Goal: Information Seeking & Learning: Learn about a topic

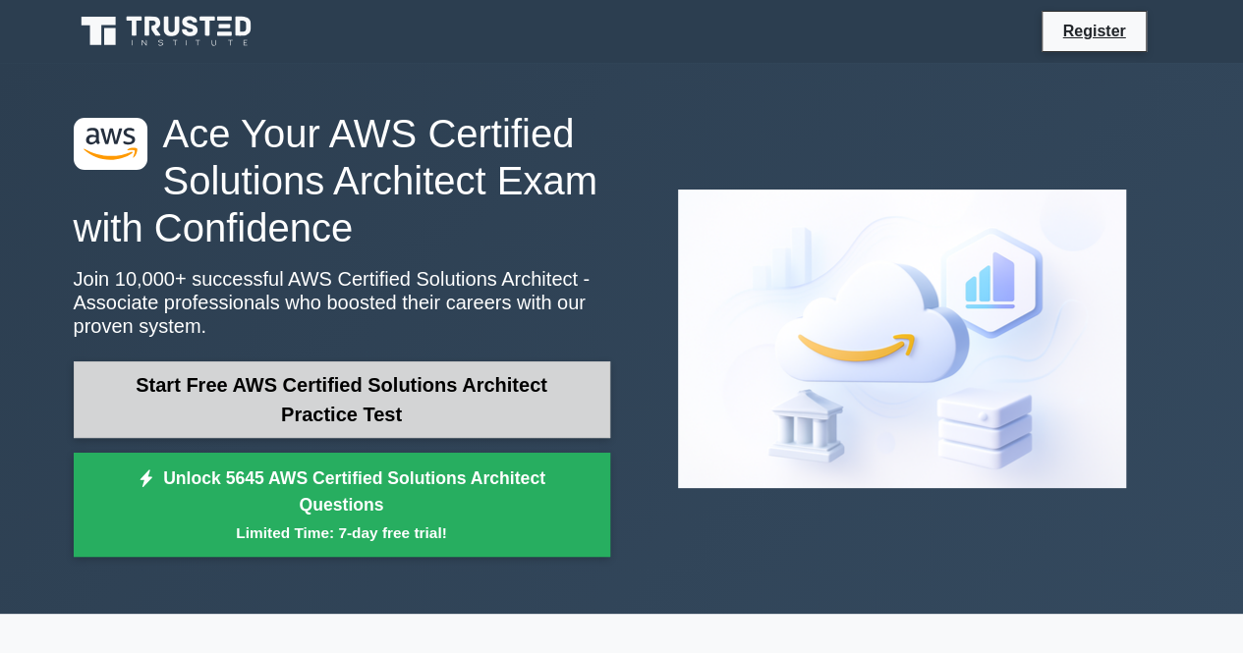
click at [342, 390] on link "Start Free AWS Certified Solutions Architect Practice Test" at bounding box center [342, 400] width 536 height 77
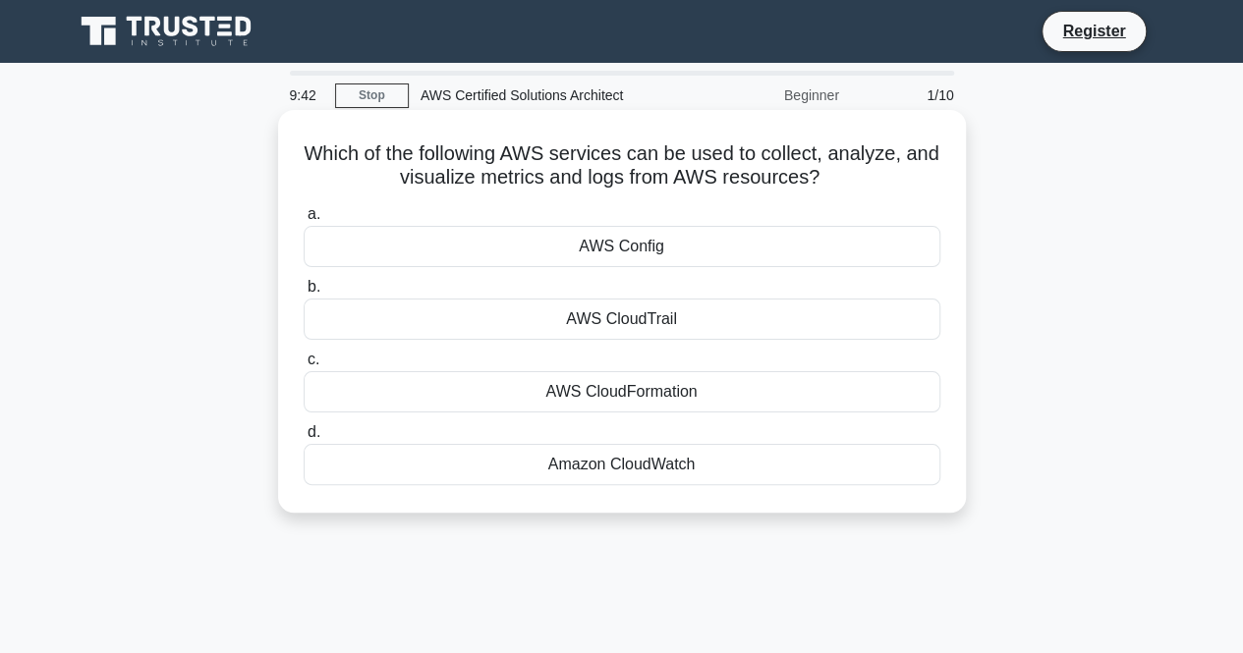
click at [652, 459] on div "Amazon CloudWatch" at bounding box center [622, 464] width 637 height 41
click at [304, 439] on input "d. Amazon CloudWatch" at bounding box center [304, 432] width 0 height 13
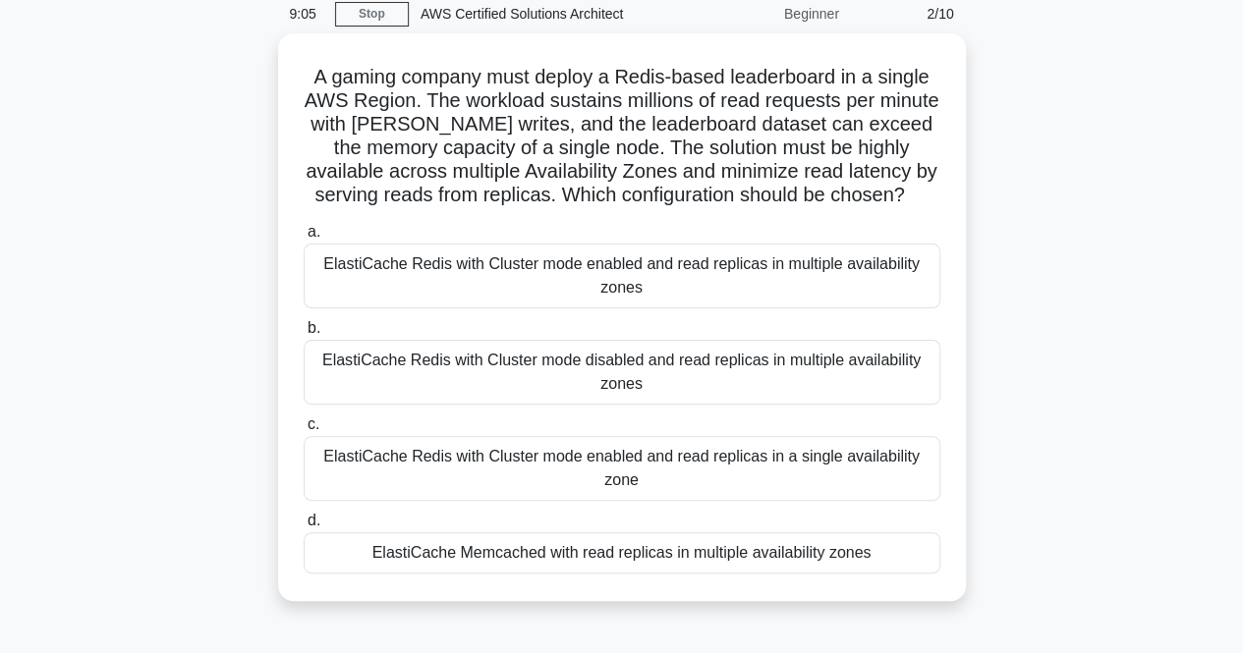
scroll to position [196, 0]
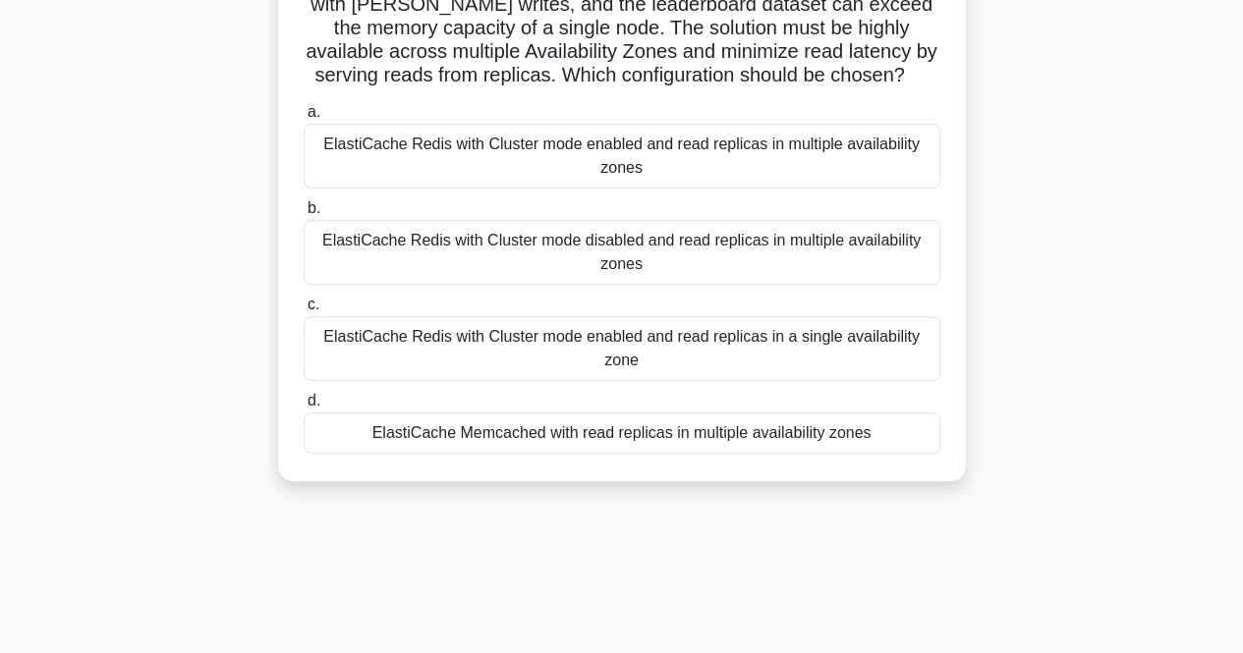
click at [576, 178] on div "ElastiCache Redis with Cluster mode enabled and read replicas in multiple avail…" at bounding box center [622, 156] width 637 height 65
click at [304, 119] on input "a. ElastiCache Redis with Cluster mode enabled and read replicas in multiple av…" at bounding box center [304, 112] width 0 height 13
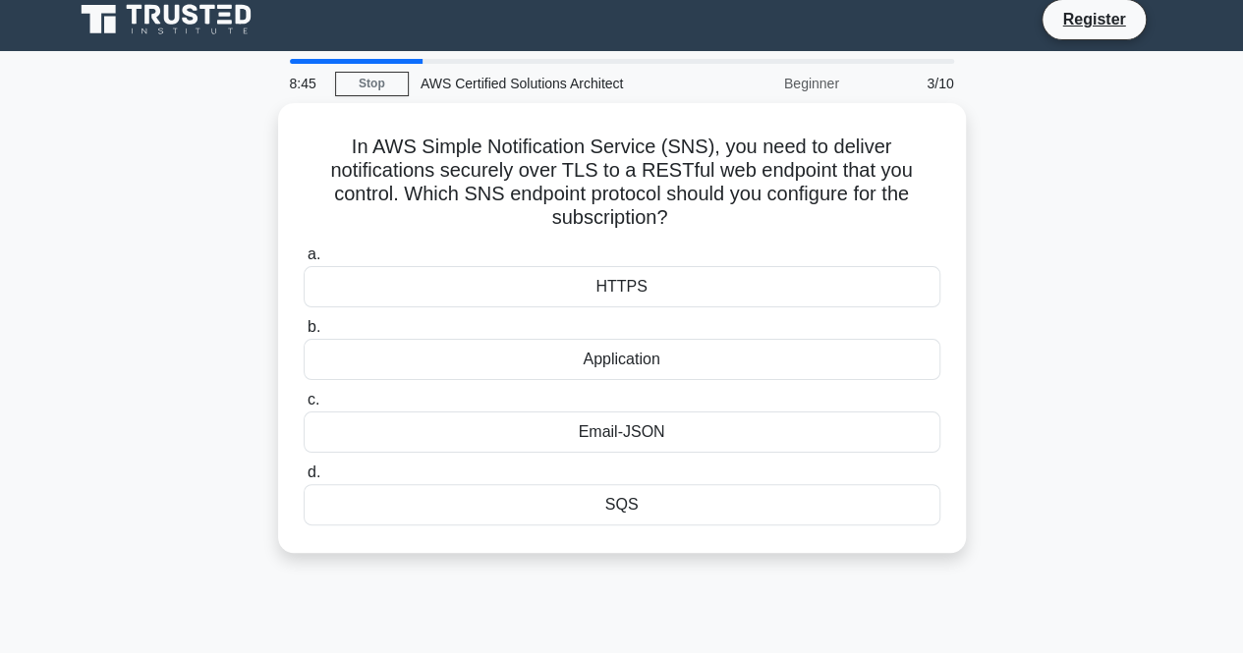
scroll to position [0, 0]
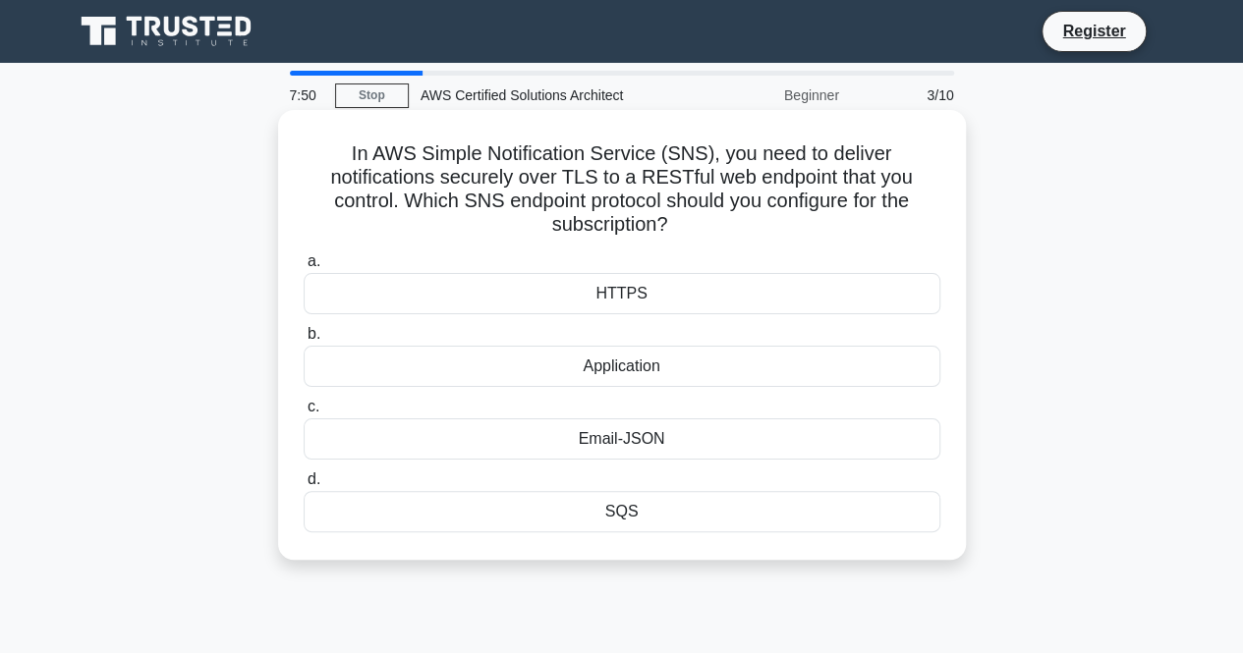
click at [625, 296] on div "HTTPS" at bounding box center [622, 293] width 637 height 41
click at [304, 268] on input "a. HTTPS" at bounding box center [304, 261] width 0 height 13
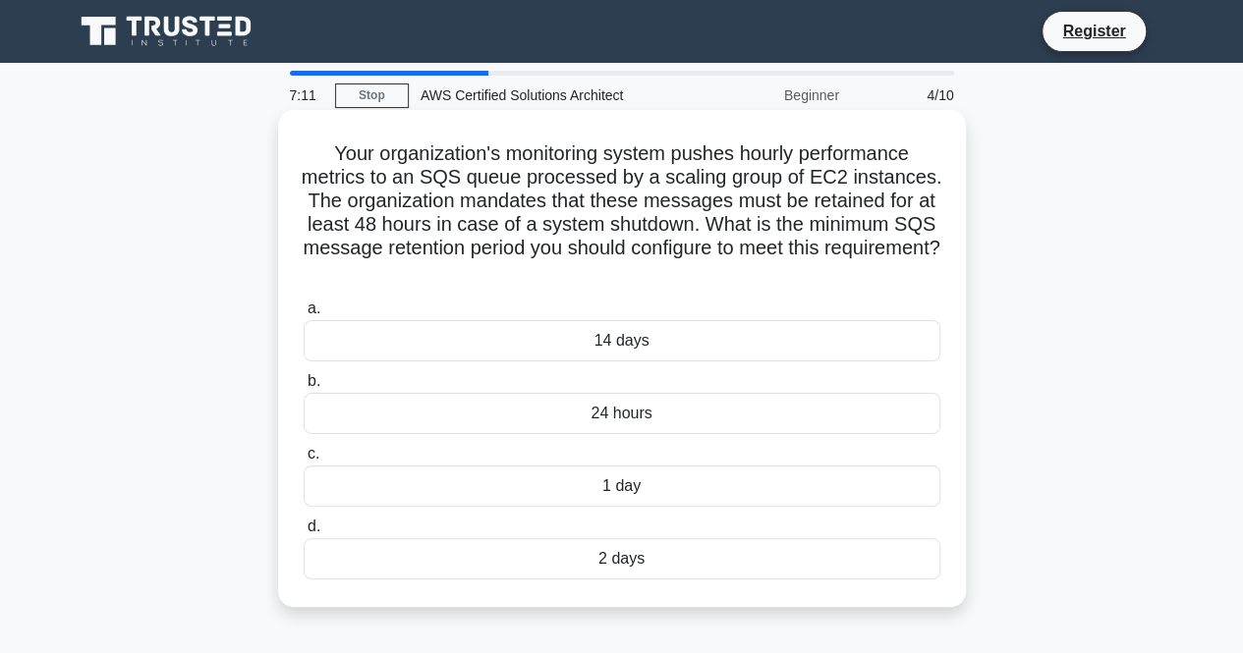
click at [660, 416] on div "24 hours" at bounding box center [622, 413] width 637 height 41
click at [304, 388] on input "b. 24 hours" at bounding box center [304, 381] width 0 height 13
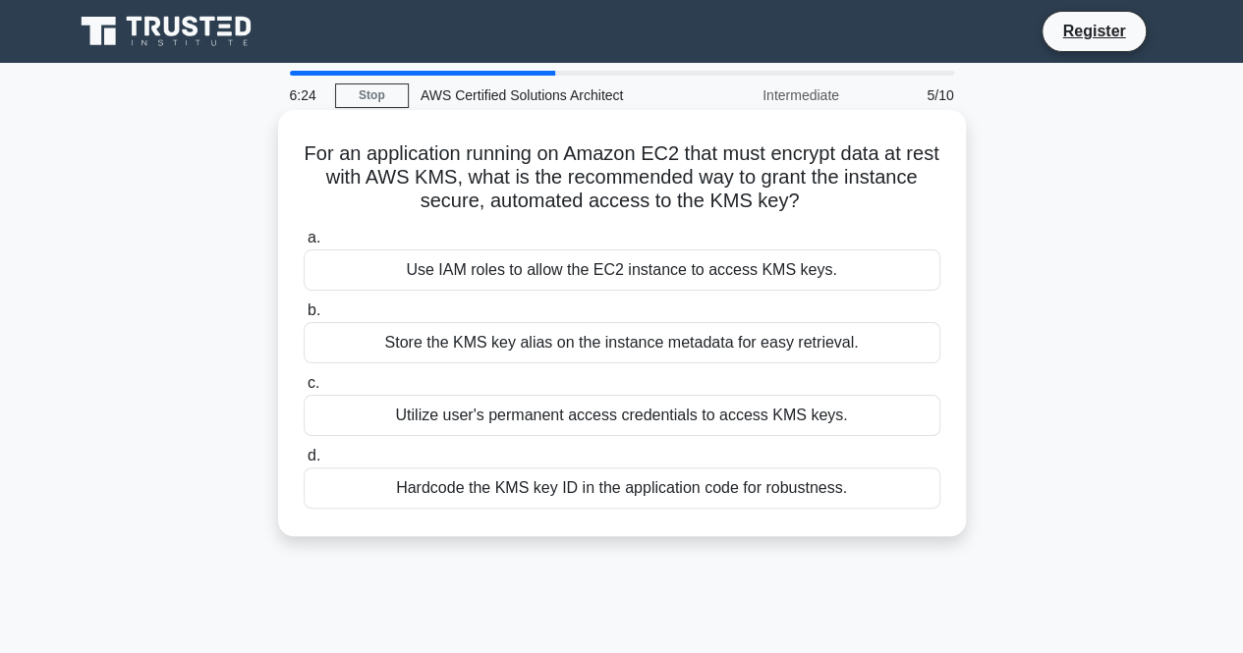
click at [541, 268] on div "Use IAM roles to allow the EC2 instance to access KMS keys." at bounding box center [622, 270] width 637 height 41
click at [304, 245] on input "a. Use IAM roles to allow the EC2 instance to access KMS keys." at bounding box center [304, 238] width 0 height 13
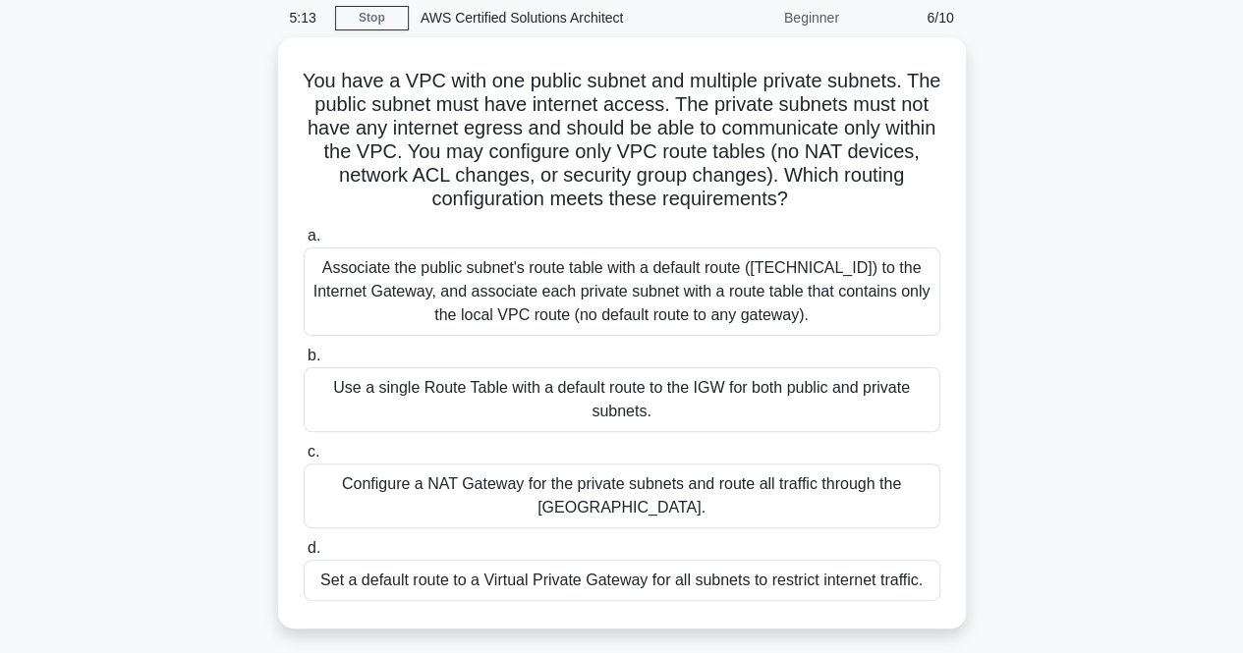
scroll to position [196, 0]
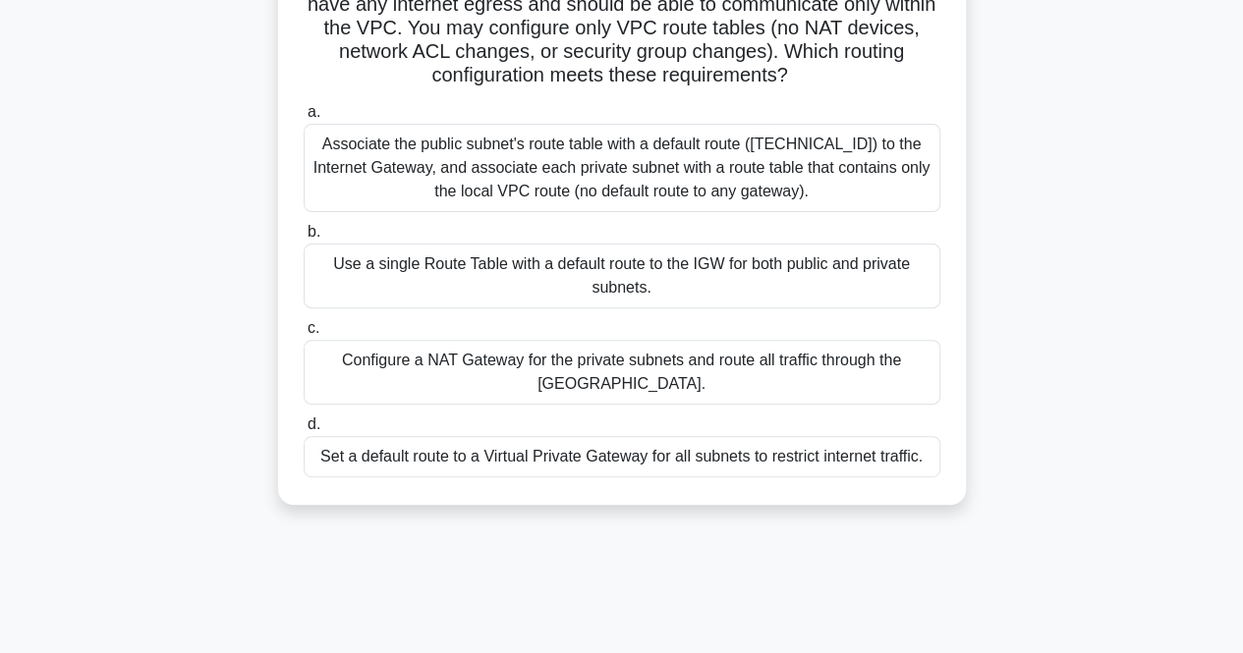
click at [640, 169] on div "Associate the public subnet's route table with a default route (0.0.0.0/0) to t…" at bounding box center [622, 168] width 637 height 88
click at [304, 119] on input "a. Associate the public subnet's route table with a default route (0.0.0.0/0) t…" at bounding box center [304, 112] width 0 height 13
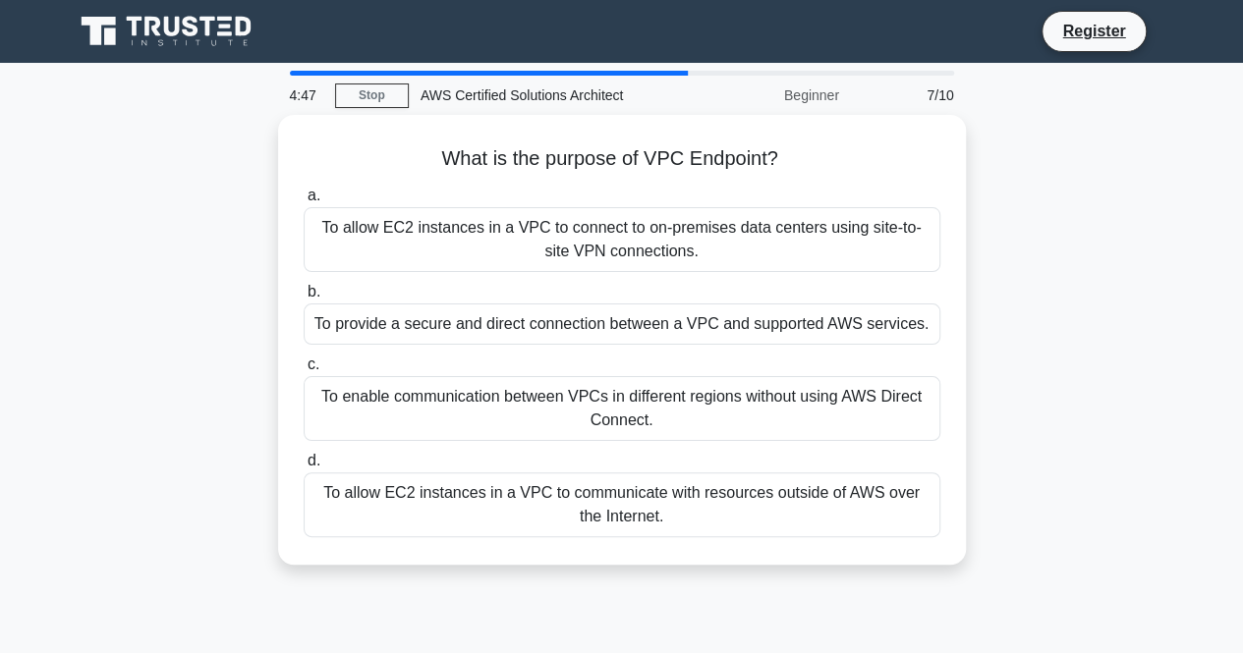
scroll to position [0, 0]
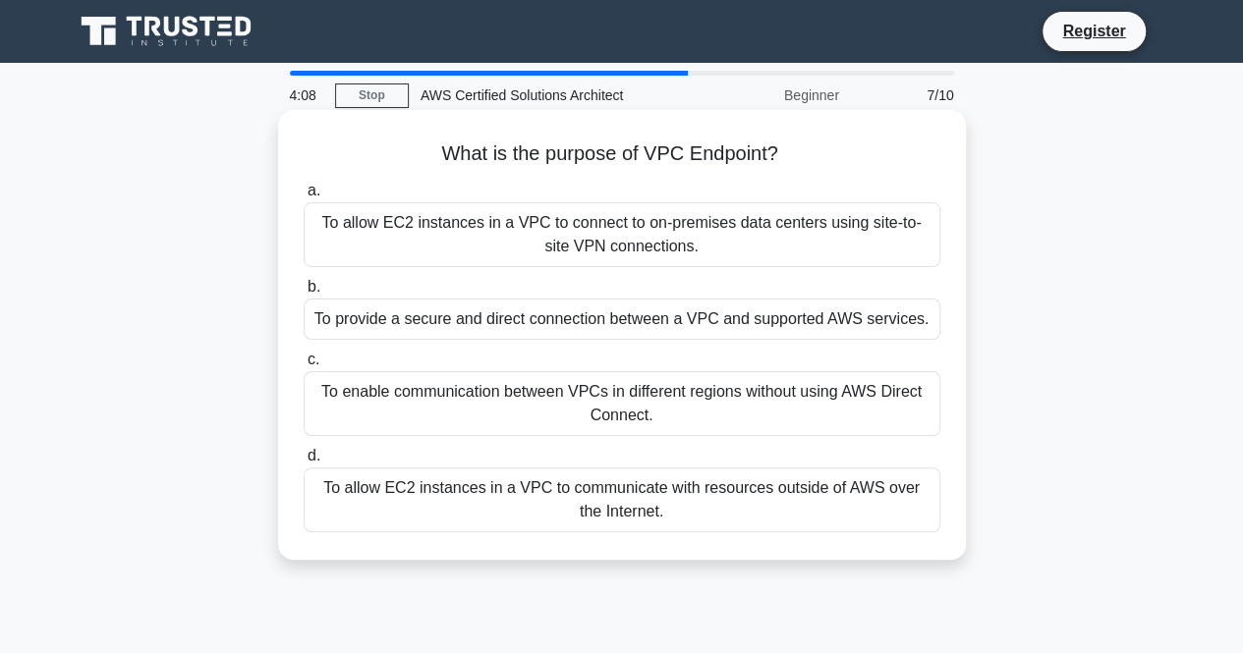
click at [794, 317] on div "To provide a secure and direct connection between a VPC and supported AWS servi…" at bounding box center [622, 319] width 637 height 41
click at [304, 294] on input "b. To provide a secure and direct connection between a VPC and supported AWS se…" at bounding box center [304, 287] width 0 height 13
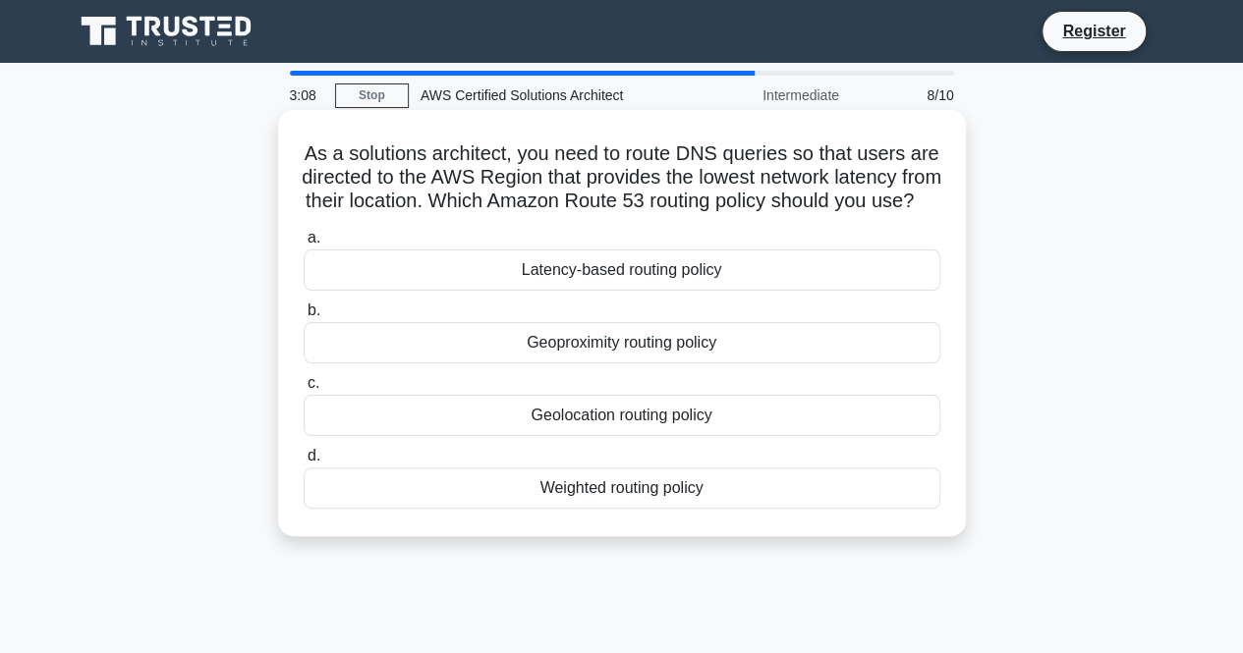
click at [598, 291] on div "Latency-based routing policy" at bounding box center [622, 270] width 637 height 41
click at [304, 245] on input "a. Latency-based routing policy" at bounding box center [304, 238] width 0 height 13
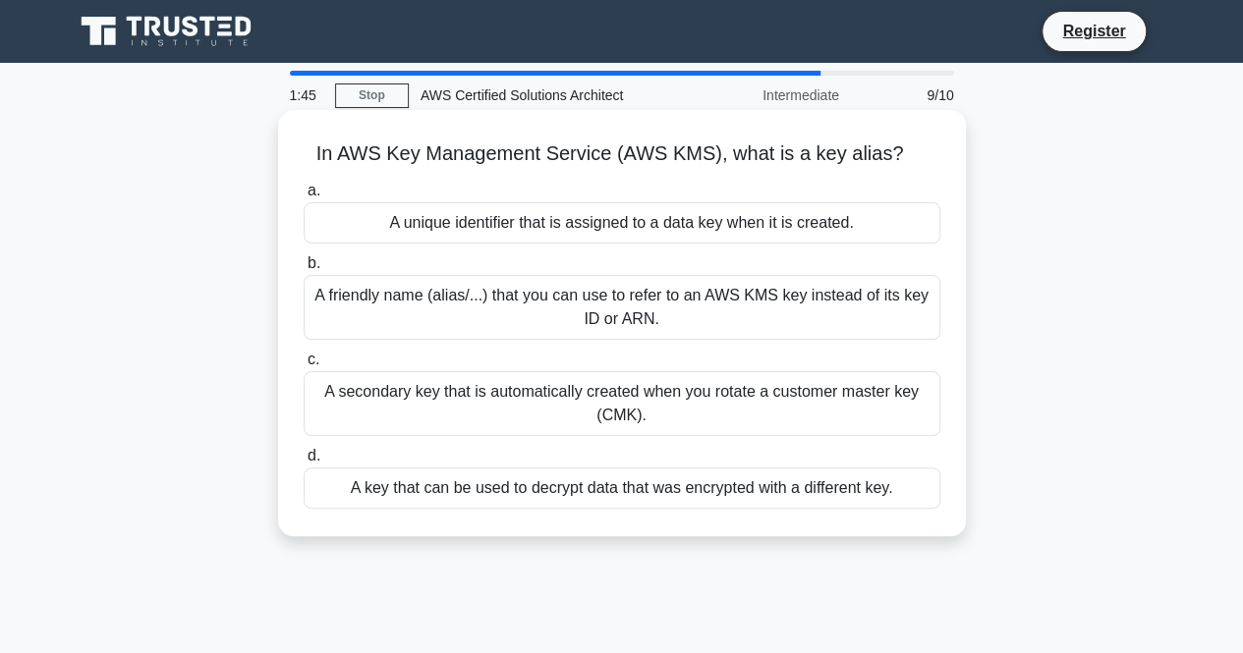
click at [631, 232] on div "A unique identifier that is assigned to a data key when it is created." at bounding box center [622, 222] width 637 height 41
click at [304, 197] on input "a. A unique identifier that is assigned to a data key when it is created." at bounding box center [304, 191] width 0 height 13
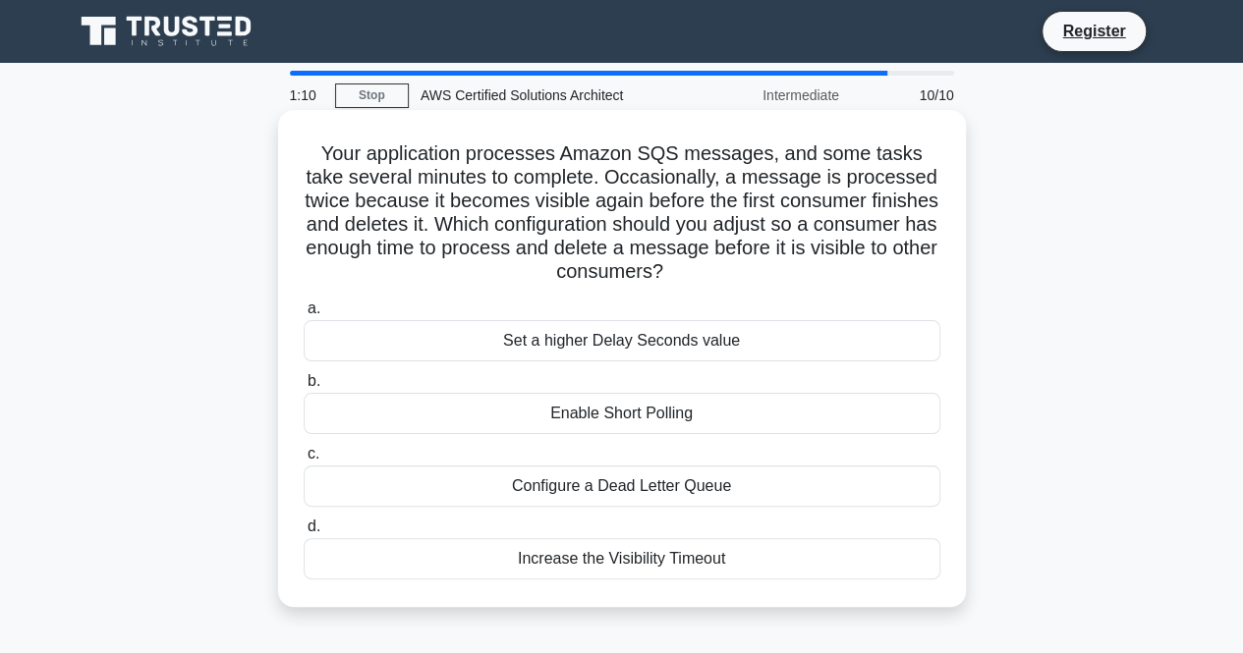
click at [653, 554] on div "Increase the Visibility Timeout" at bounding box center [622, 558] width 637 height 41
click at [304, 533] on input "d. Increase the Visibility Timeout" at bounding box center [304, 527] width 0 height 13
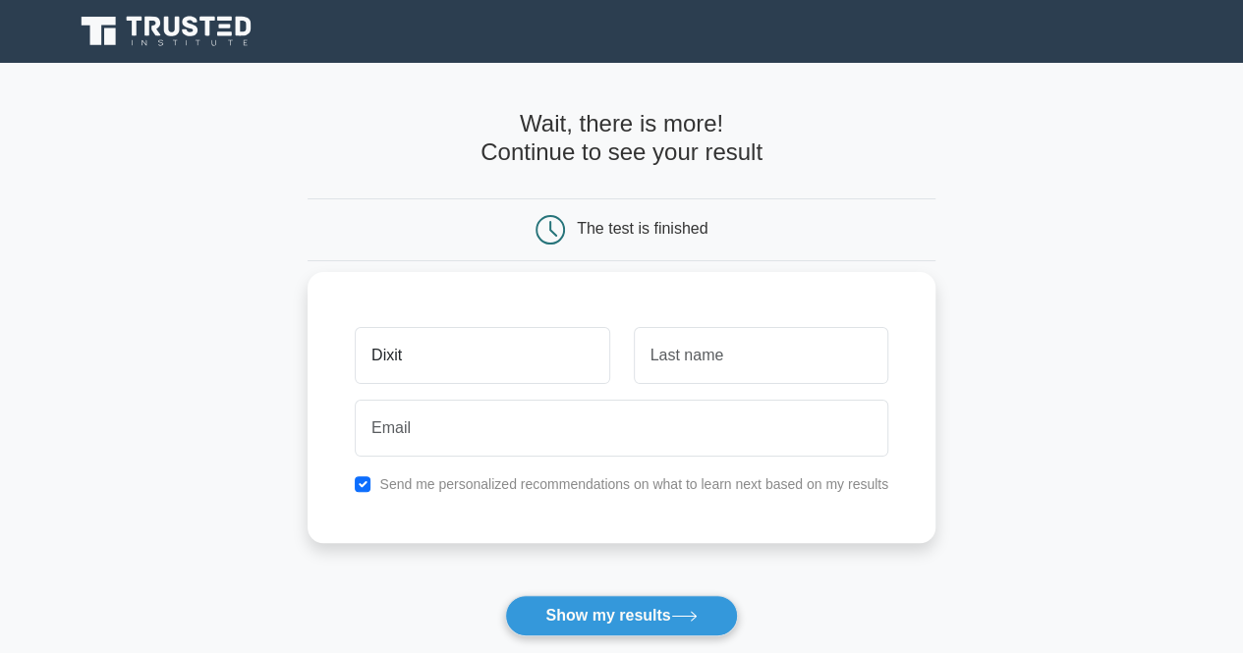
type input "Dixit"
click at [683, 370] on input "text" at bounding box center [761, 355] width 254 height 57
type input "Rathi"
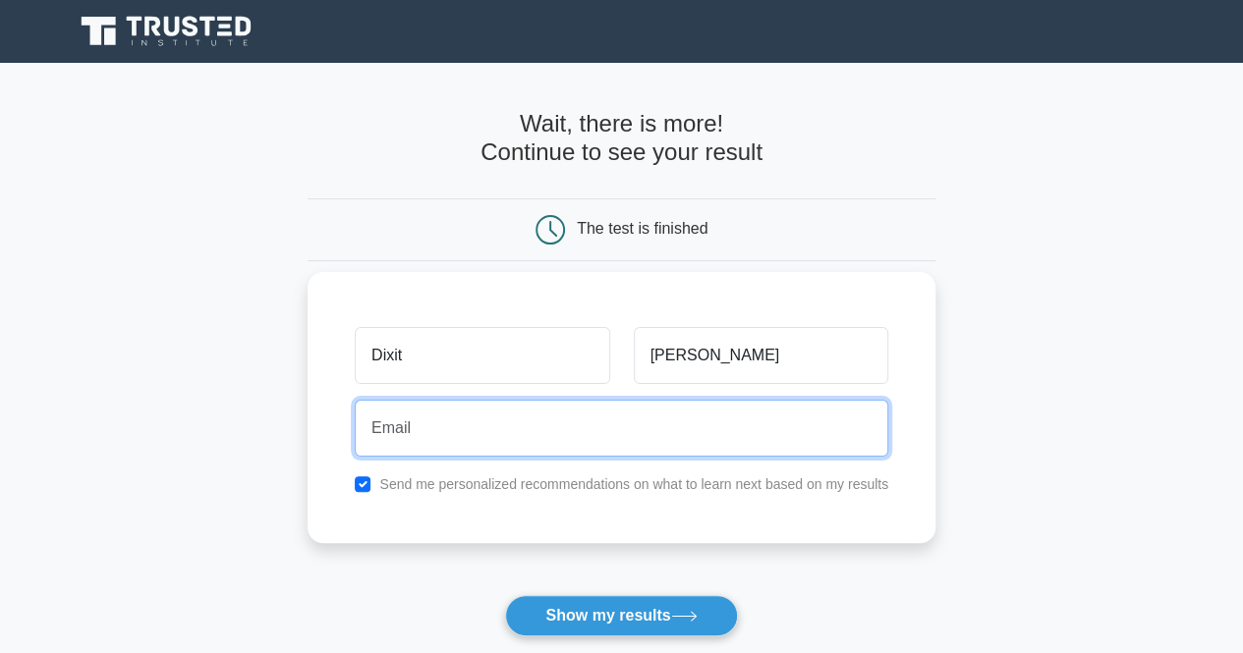
click at [533, 412] on input "email" at bounding box center [621, 428] width 533 height 57
type input "engaimrathore@gmail.com"
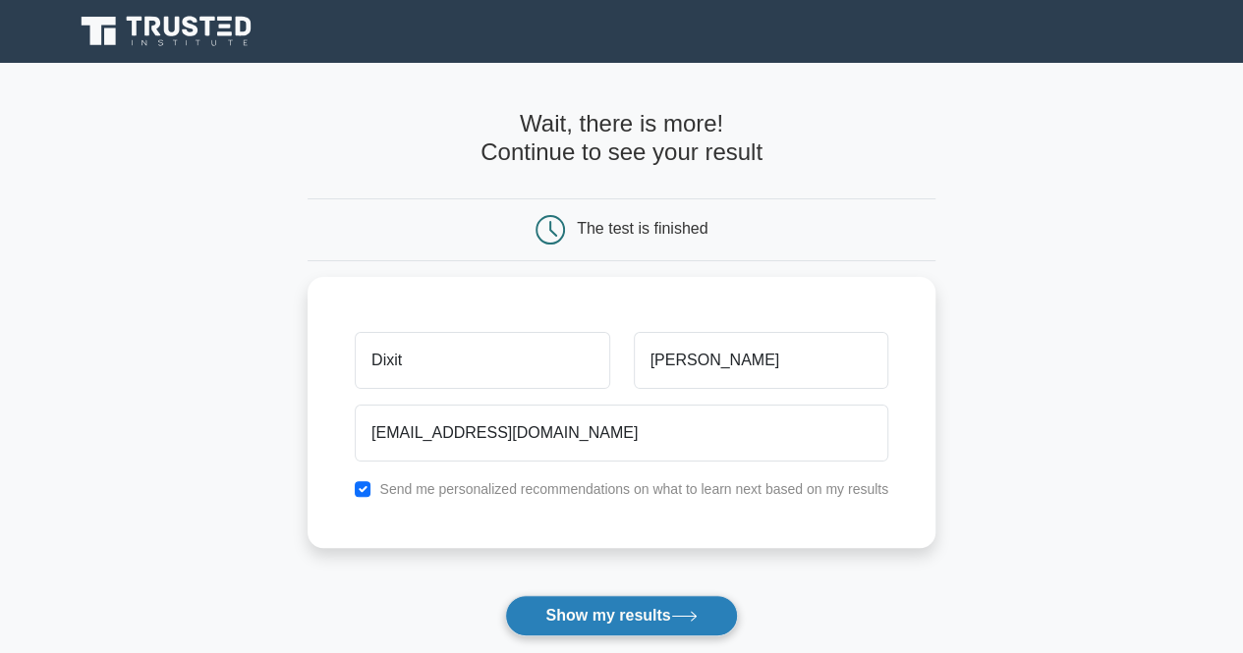
click at [654, 607] on button "Show my results" at bounding box center [621, 615] width 232 height 41
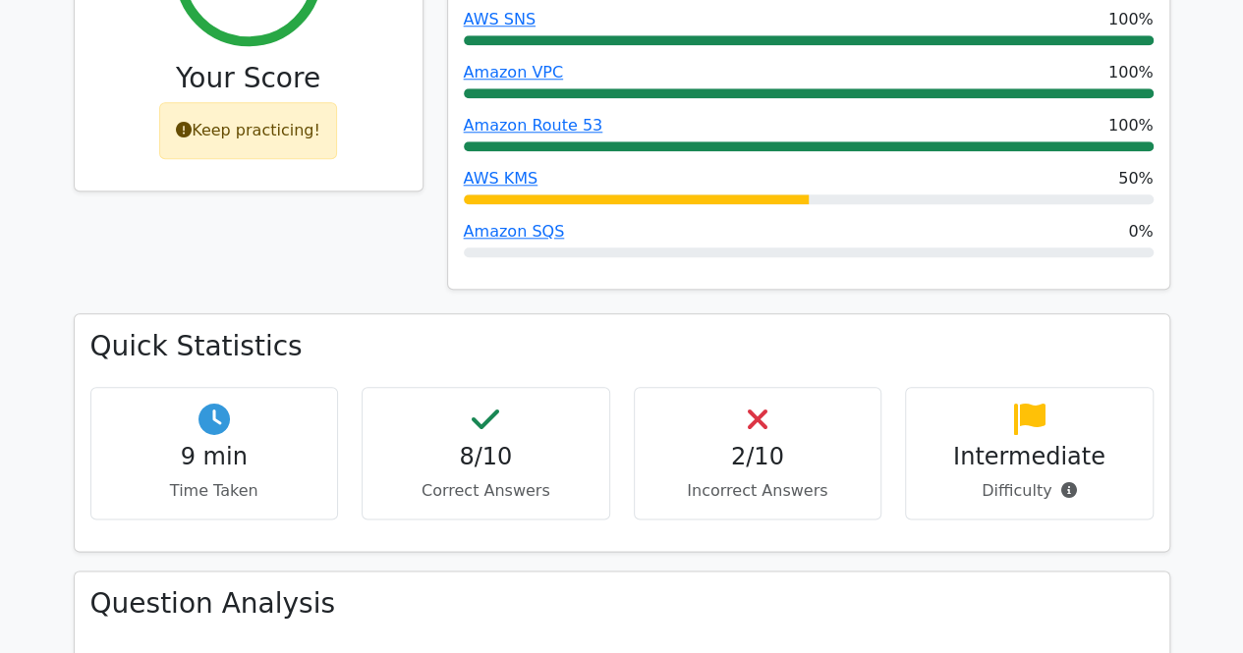
scroll to position [982, 0]
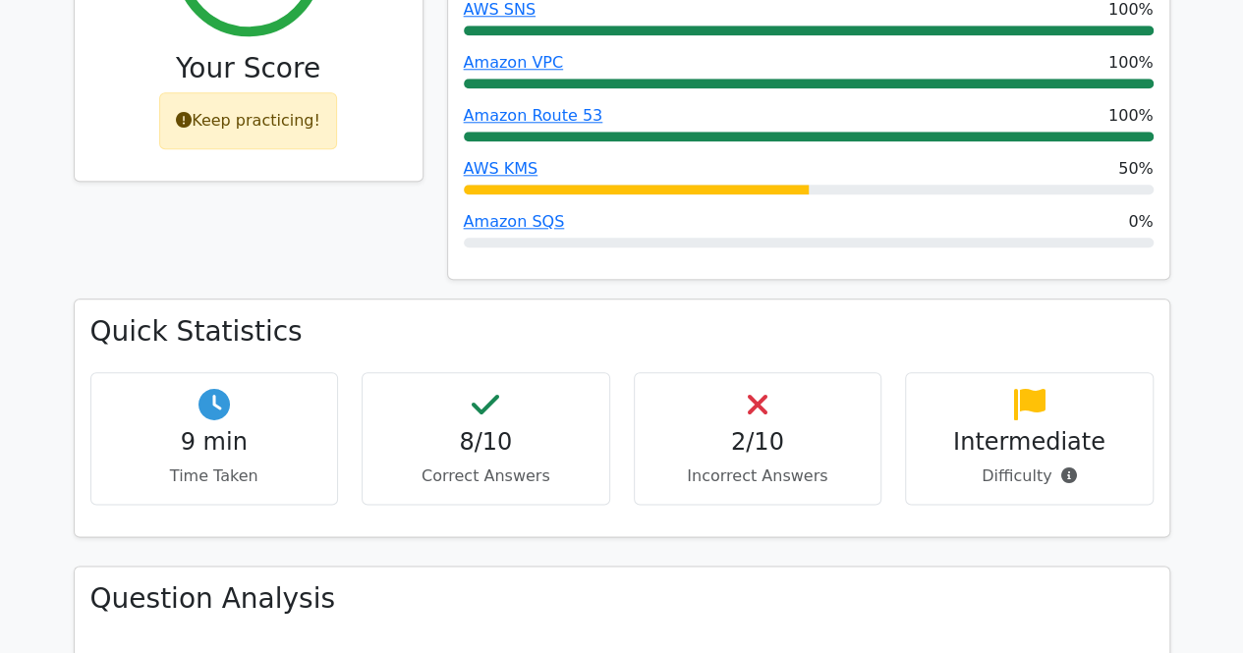
click at [760, 372] on div "2/10 Incorrect Answers" at bounding box center [758, 438] width 249 height 133
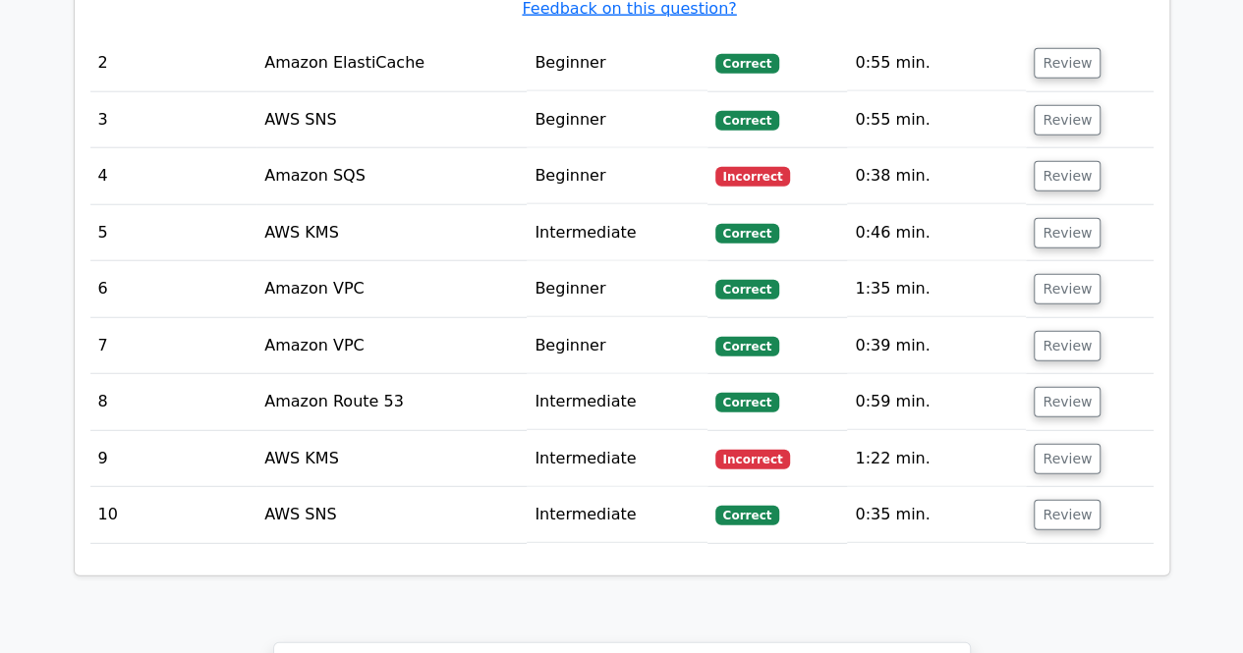
scroll to position [2259, 0]
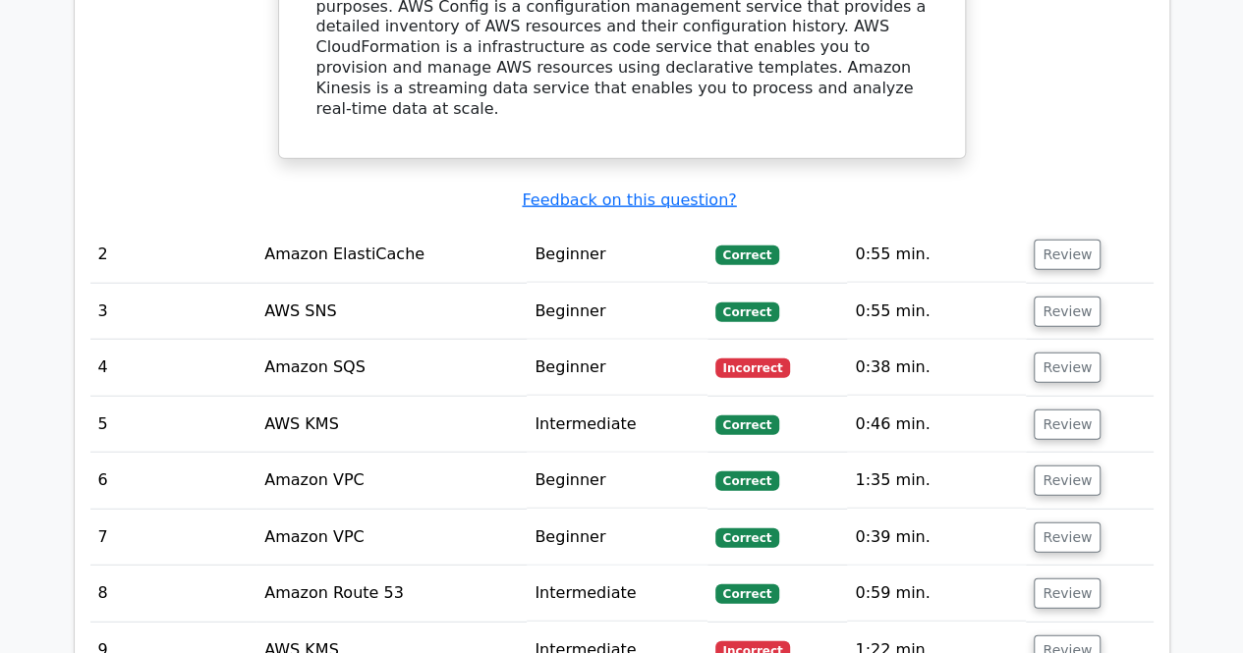
click at [297, 340] on td "Amazon SQS" at bounding box center [391, 368] width 270 height 56
click at [337, 340] on td "Amazon SQS" at bounding box center [391, 368] width 270 height 56
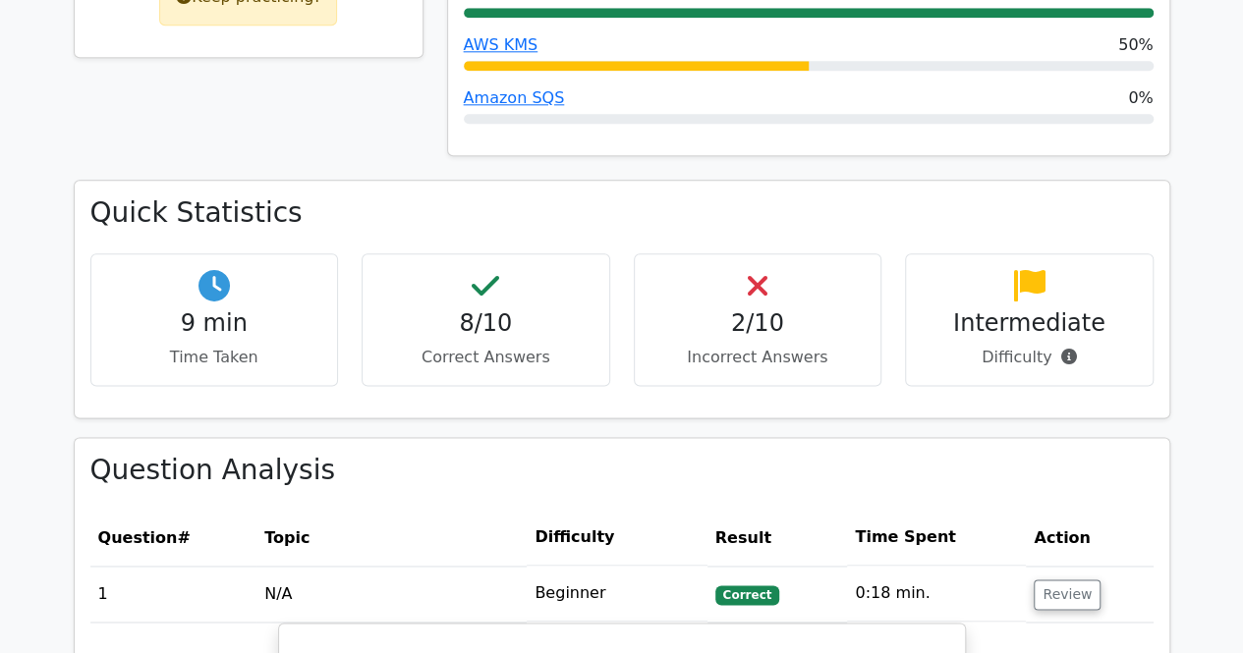
scroll to position [719, 0]
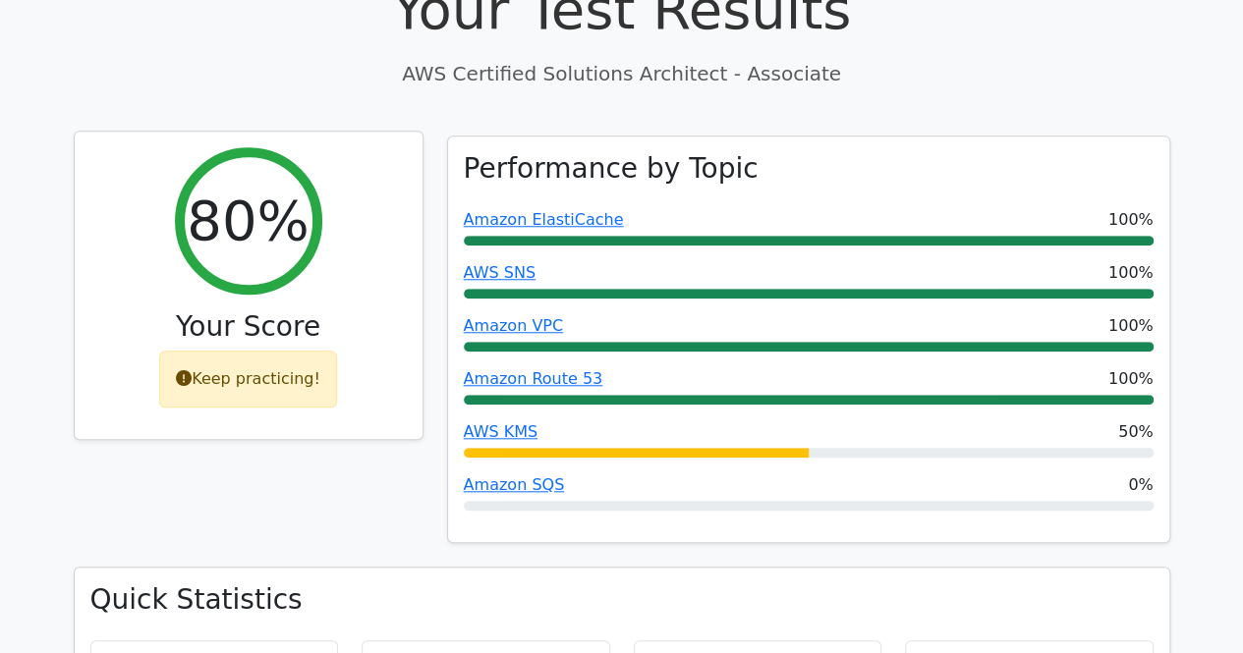
click at [236, 351] on div "Keep practicing!" at bounding box center [248, 379] width 178 height 57
click at [248, 310] on h3 "Your Score" at bounding box center [248, 326] width 316 height 33
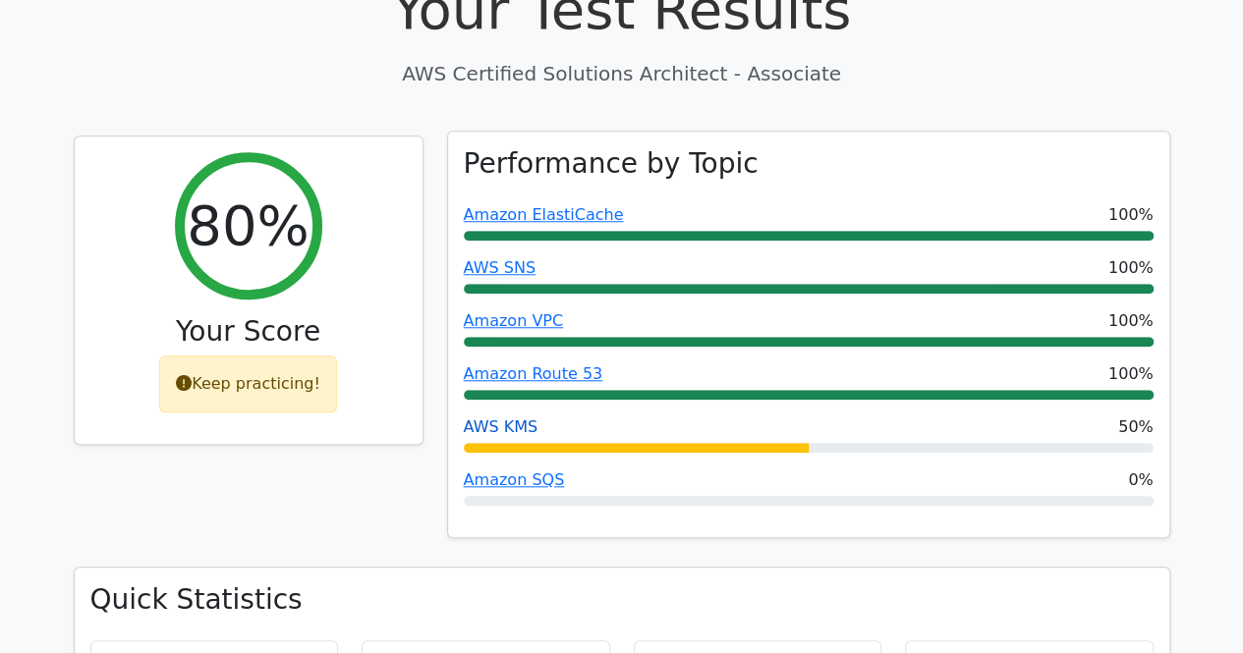
click at [495, 418] on link "AWS KMS" at bounding box center [501, 427] width 75 height 19
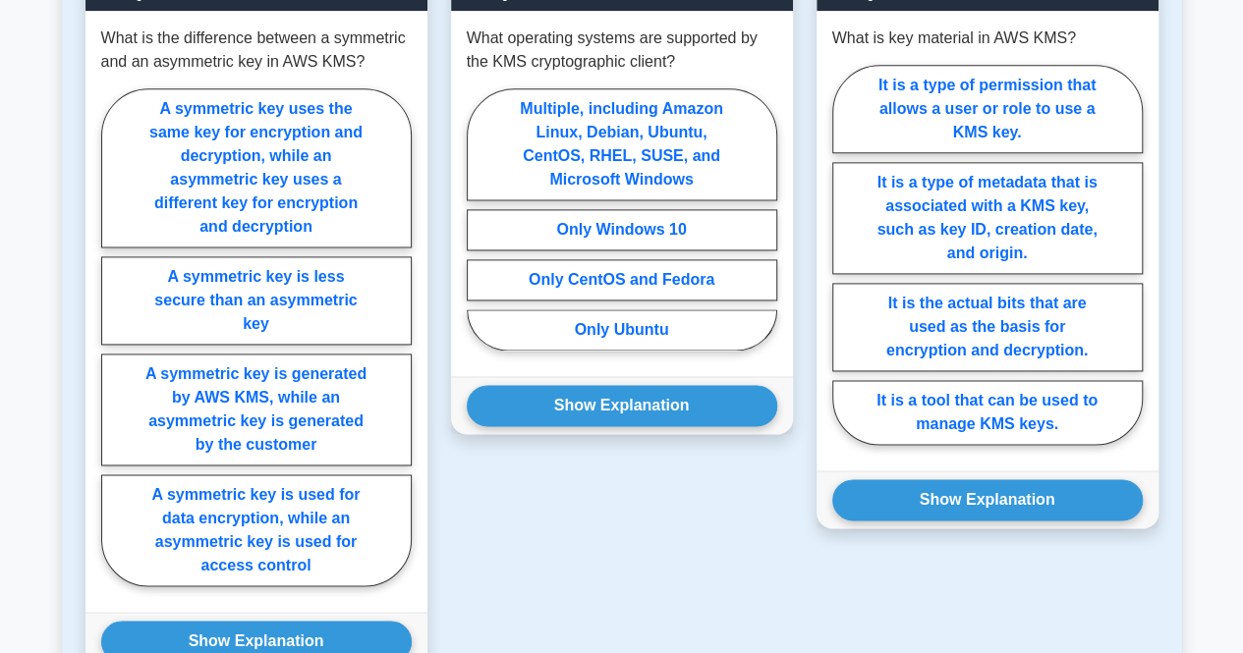
scroll to position [782, 0]
